Goal: Use online tool/utility: Utilize a website feature to perform a specific function

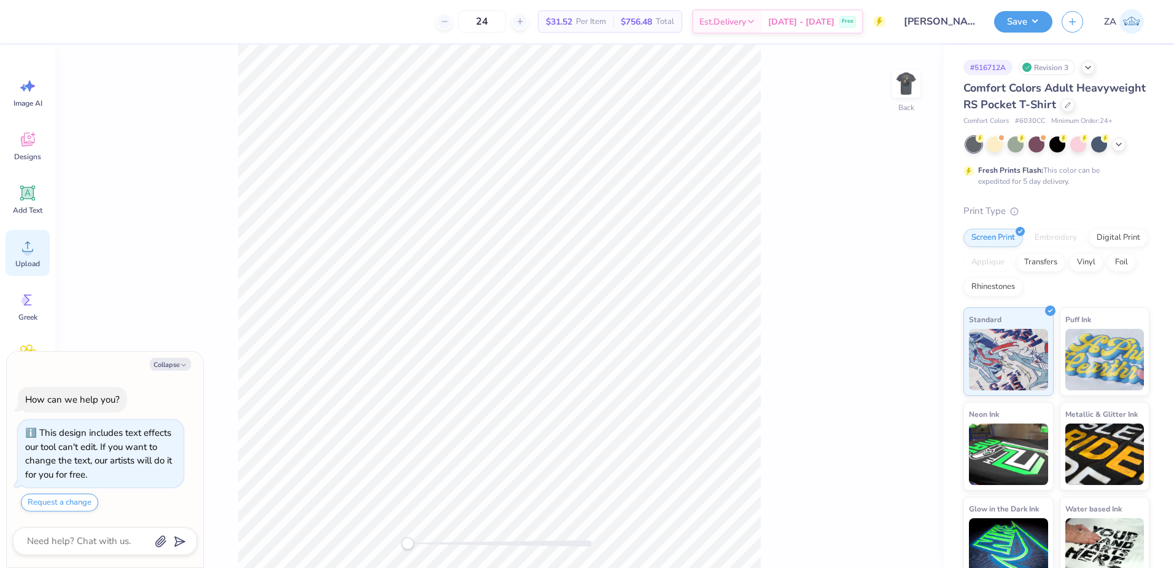
click at [27, 248] on circle at bounding box center [27, 251] width 9 height 9
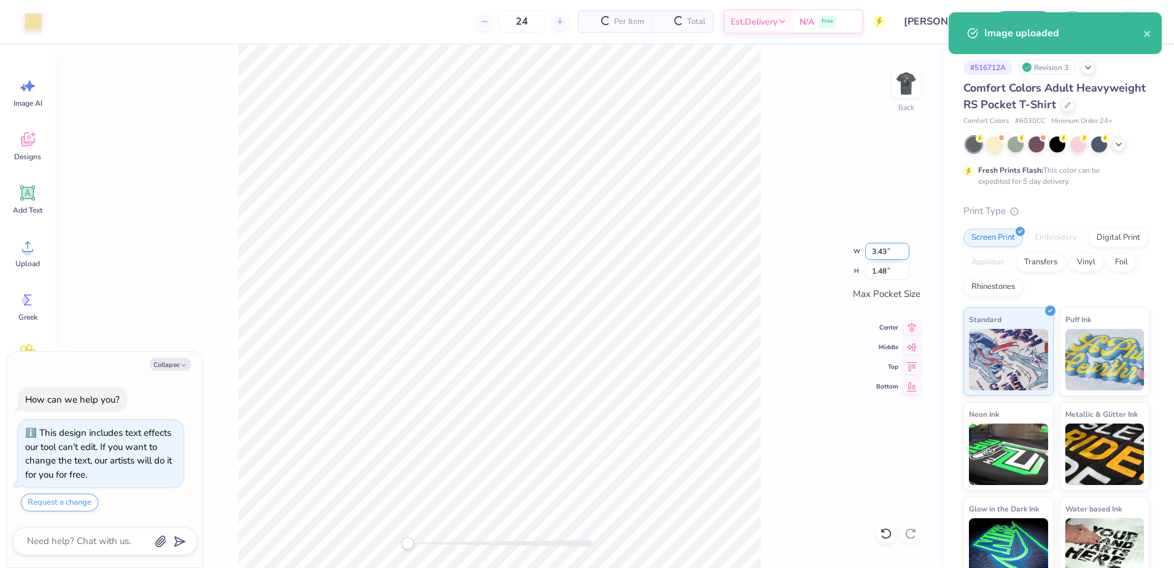
type textarea "x"
drag, startPoint x: 893, startPoint y: 248, endPoint x: 867, endPoint y: 248, distance: 26.4
click at [867, 248] on input "3.43" at bounding box center [887, 251] width 44 height 17
type input "3.50"
type textarea "x"
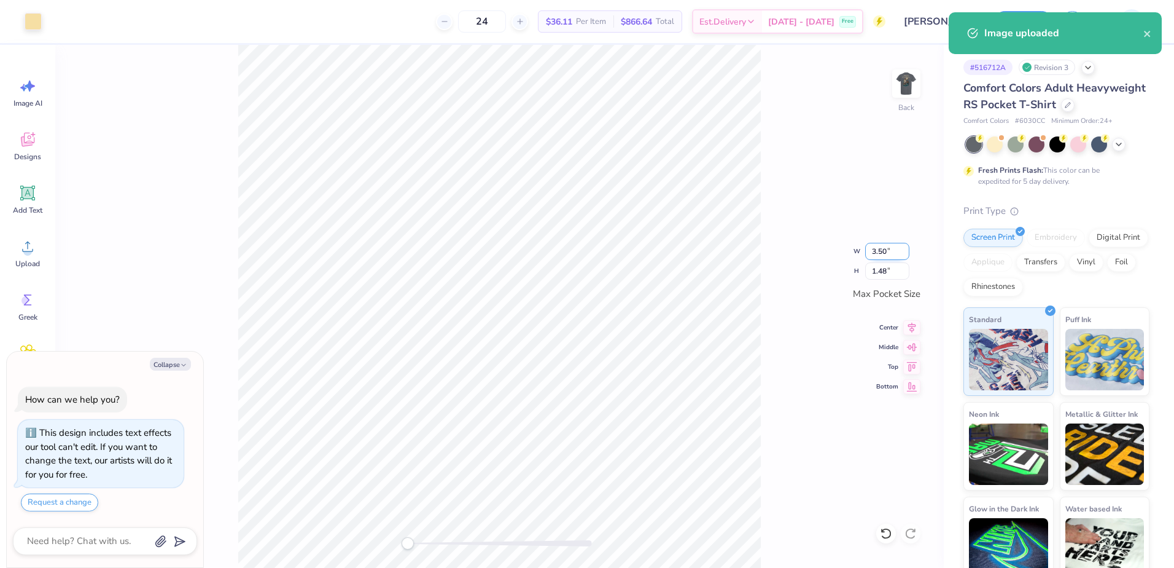
type input "1.51"
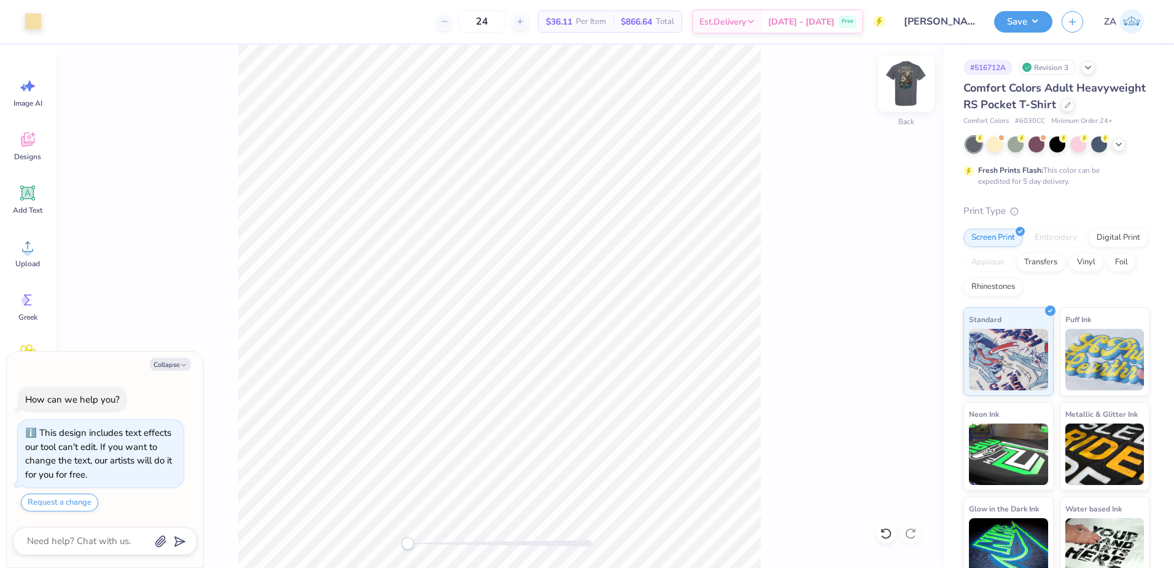
click at [902, 86] on img at bounding box center [906, 83] width 49 height 49
click at [918, 85] on img at bounding box center [906, 83] width 49 height 49
drag, startPoint x: 910, startPoint y: 84, endPoint x: 219, endPoint y: 171, distance: 696.4
click at [910, 84] on img at bounding box center [906, 83] width 25 height 25
click at [12, 256] on div "Upload" at bounding box center [28, 253] width 44 height 46
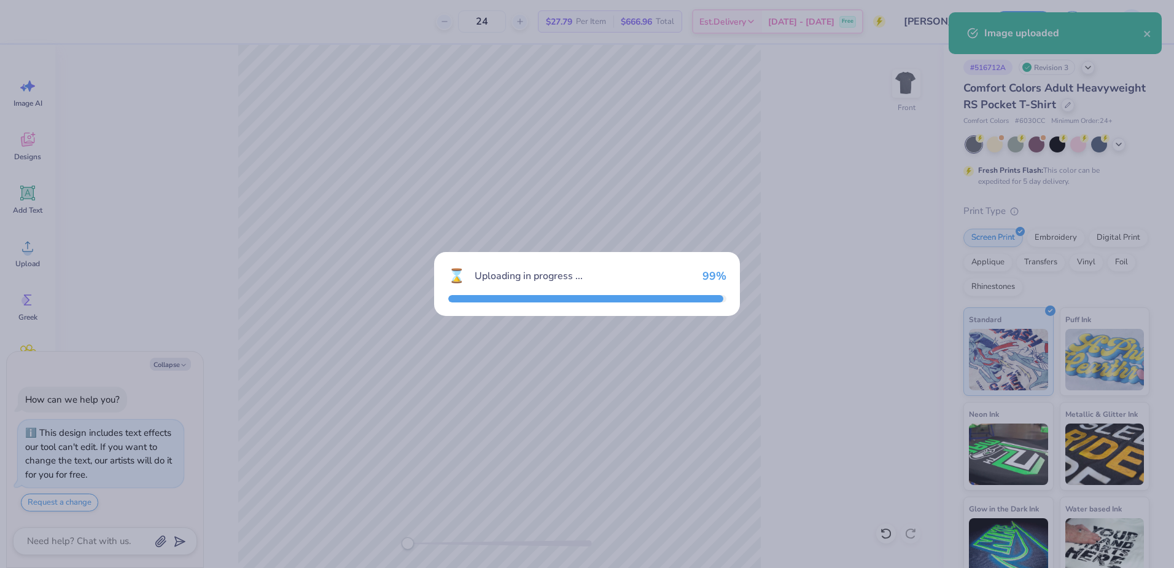
type textarea "x"
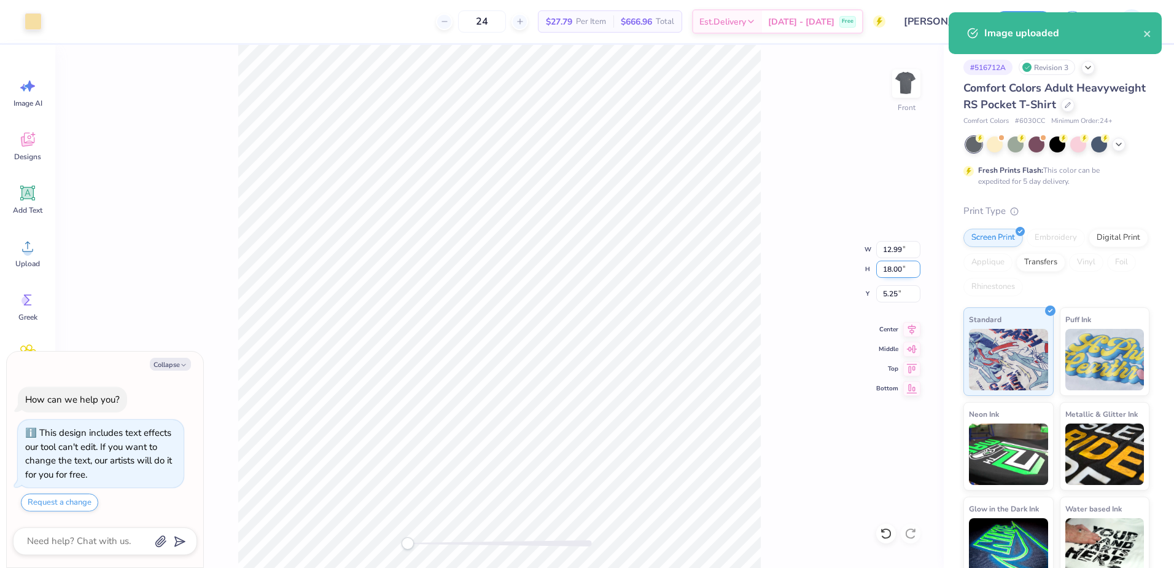
drag, startPoint x: 886, startPoint y: 270, endPoint x: 902, endPoint y: 271, distance: 16.6
click at [902, 271] on input "18.00" at bounding box center [899, 268] width 44 height 17
type input "1"
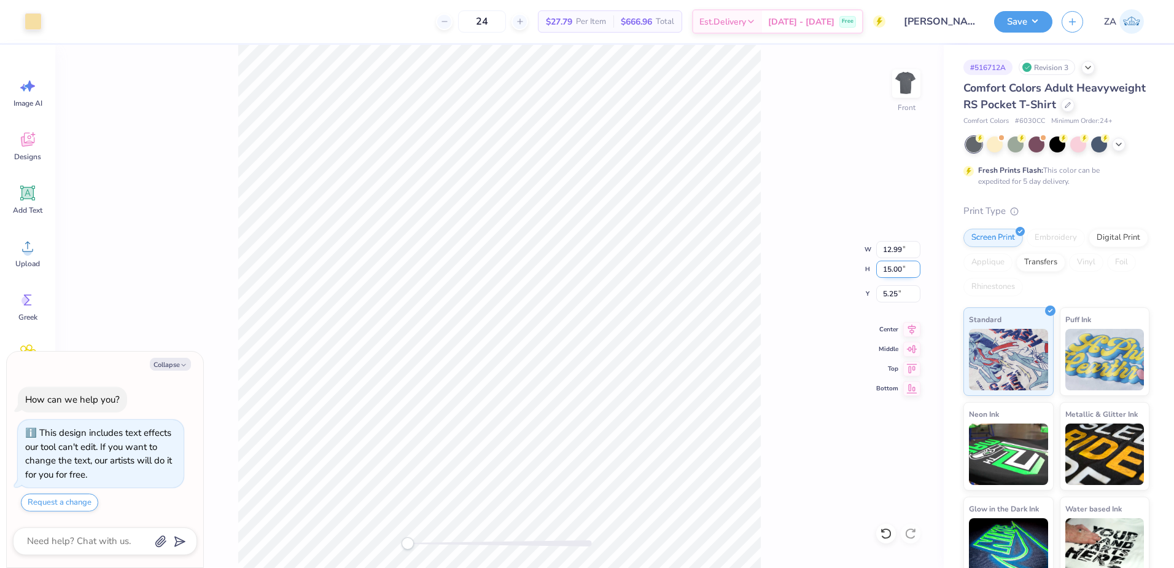
type input "15.00"
click at [880, 293] on input "5.25" at bounding box center [899, 293] width 44 height 17
type textarea "x"
type input "10.83"
click at [881, 295] on input "6.75" at bounding box center [899, 293] width 44 height 17
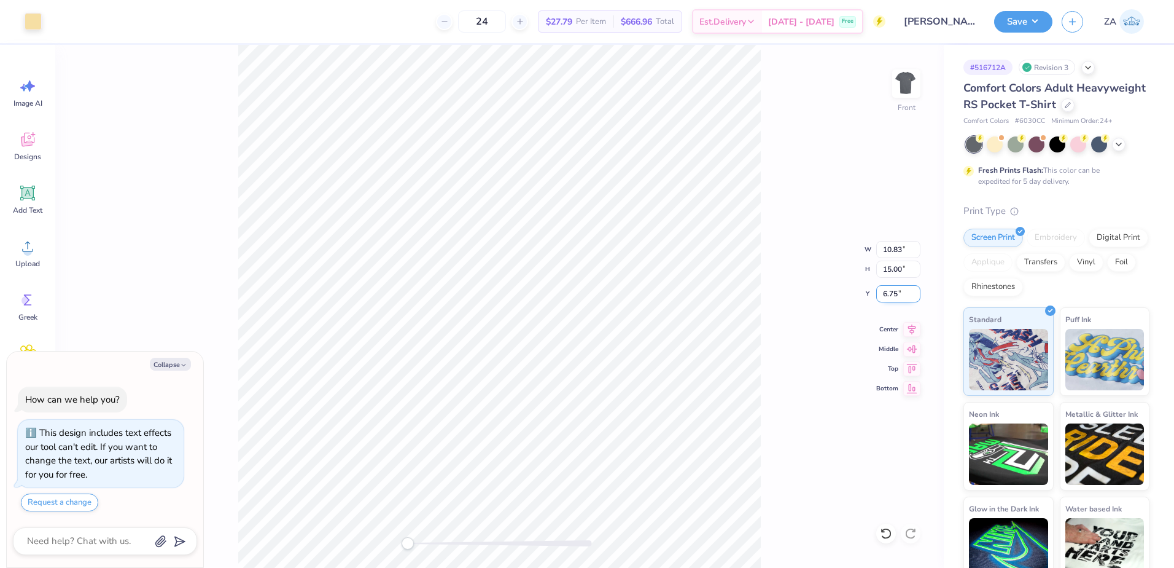
drag, startPoint x: 910, startPoint y: 295, endPoint x: 880, endPoint y: 291, distance: 29.7
click at [880, 291] on input "6.75" at bounding box center [899, 293] width 44 height 17
type input "3.00"
click at [887, 248] on input "10.83" at bounding box center [899, 249] width 44 height 17
click at [831, 197] on div "Front W 10.83 10.83 " H 15.00 15.00 " Y 3.00 3.00 " Center Middle Top Bottom" at bounding box center [499, 306] width 889 height 523
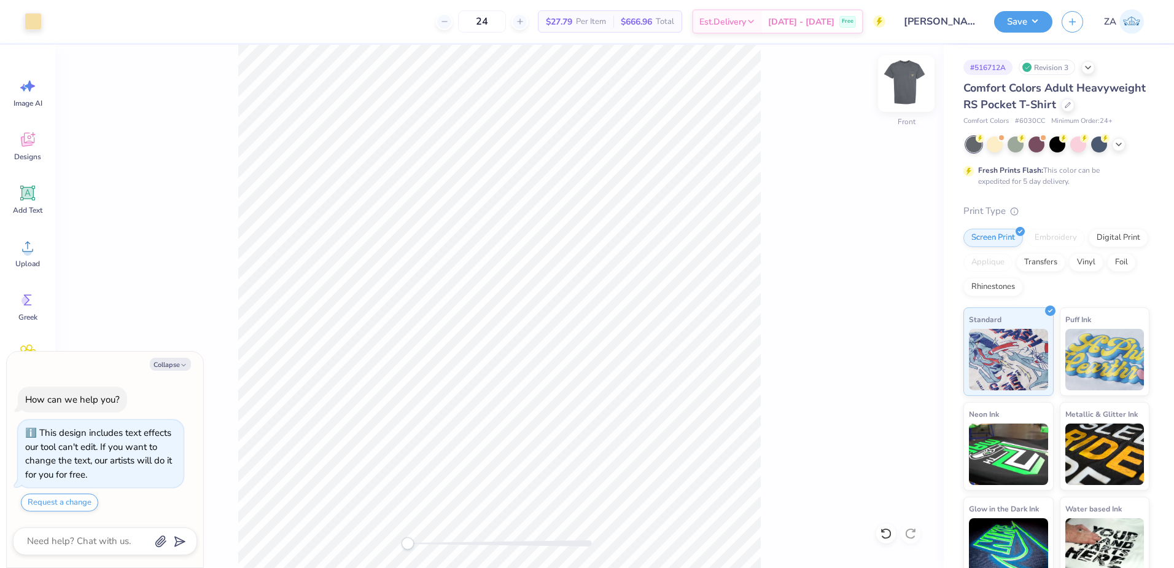
click at [907, 85] on img at bounding box center [906, 83] width 49 height 49
click at [900, 84] on img at bounding box center [906, 83] width 49 height 49
click at [1018, 25] on button "Save" at bounding box center [1023, 19] width 58 height 21
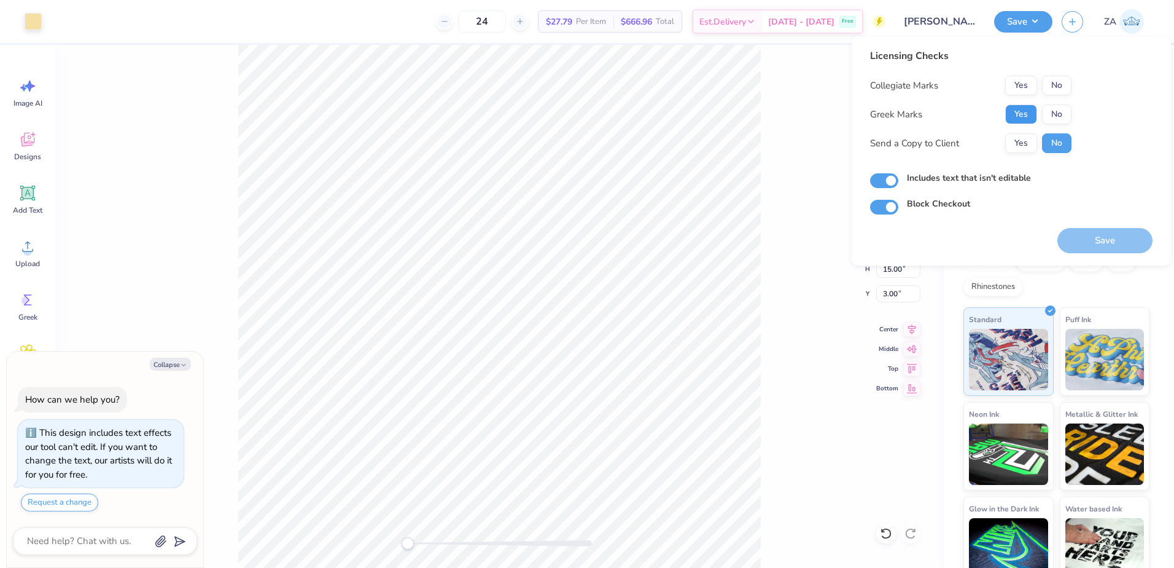
click at [1023, 115] on button "Yes" at bounding box center [1022, 114] width 32 height 20
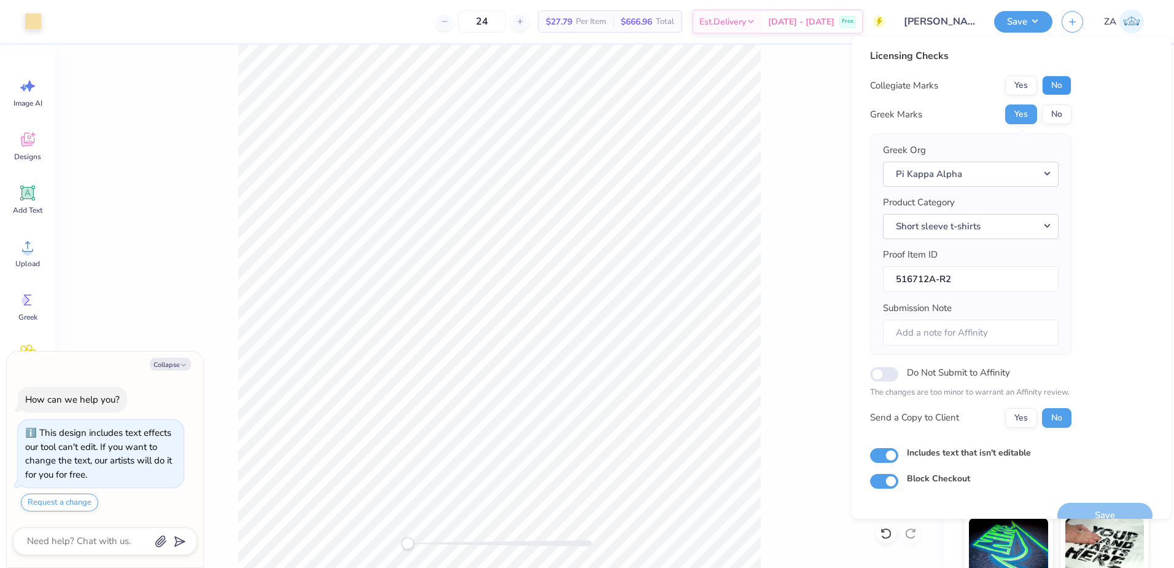
click at [1065, 80] on button "No" at bounding box center [1056, 86] width 29 height 20
click at [1116, 508] on button "Save" at bounding box center [1105, 514] width 95 height 25
type textarea "x"
